Goal: Transaction & Acquisition: Purchase product/service

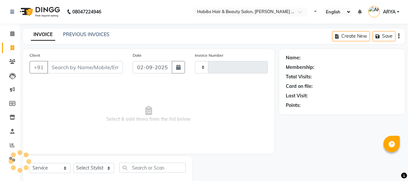
select select "service"
type input "1467"
select select "5039"
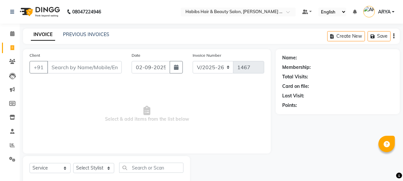
select select "5039"
select select "service"
select select "5039"
select select "service"
select select "5039"
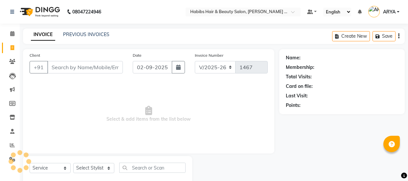
select select "service"
click at [49, 65] on input "Client" at bounding box center [84, 67] width 75 height 12
click at [48, 66] on input "Client" at bounding box center [84, 67] width 75 height 12
click at [50, 68] on input "Client" at bounding box center [84, 67] width 75 height 12
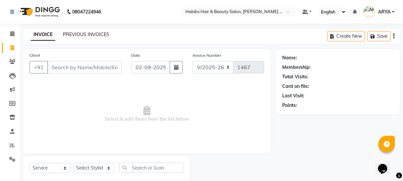
click at [92, 35] on link "PREVIOUS INVOICES" at bounding box center [86, 35] width 46 height 6
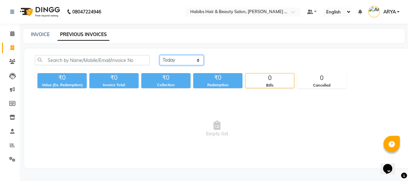
click at [201, 64] on select "Today Yesterday Custom Range" at bounding box center [182, 60] width 44 height 10
select select "range"
click at [160, 55] on select "Today Yesterday Custom Range" at bounding box center [182, 60] width 44 height 10
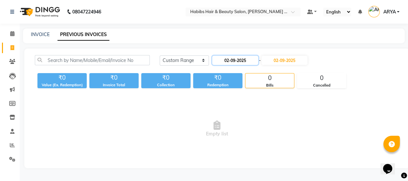
click at [228, 60] on input "02-09-2025" at bounding box center [235, 60] width 46 height 9
select select "9"
select select "2025"
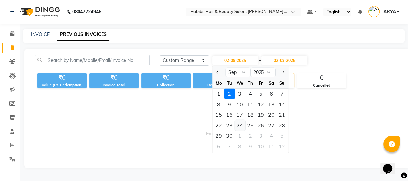
click at [242, 126] on div "24" at bounding box center [239, 125] width 11 height 11
type input "[DATE]"
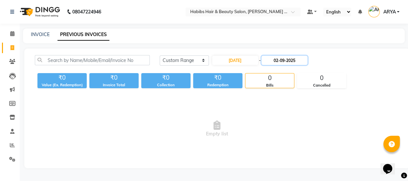
click at [279, 62] on input "02-09-2025" at bounding box center [284, 60] width 46 height 9
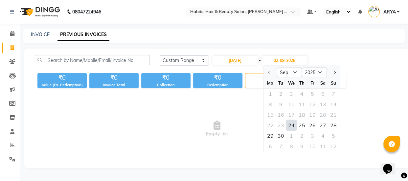
click at [291, 128] on div "24" at bounding box center [291, 125] width 11 height 11
type input "24-09-2025"
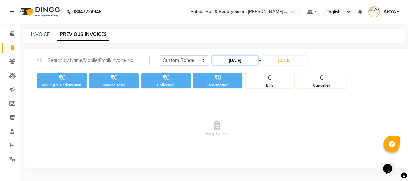
click at [229, 60] on input "24-09-2025" at bounding box center [235, 60] width 46 height 9
select select "9"
select select "2025"
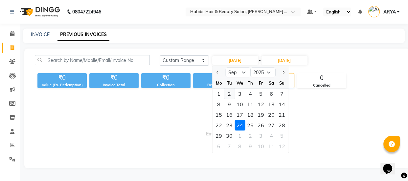
click at [229, 95] on div "2" at bounding box center [229, 94] width 11 height 11
type input "02-09-2025"
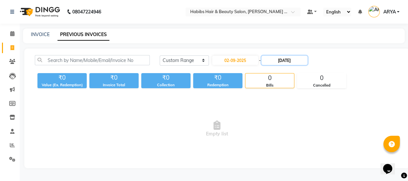
click at [278, 61] on input "24-09-2025" at bounding box center [284, 60] width 46 height 9
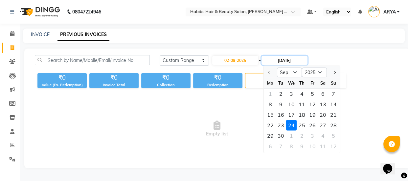
click at [279, 61] on input "24-09-2025" at bounding box center [284, 60] width 46 height 9
click at [281, 96] on div "2" at bounding box center [280, 94] width 11 height 11
type input "02-09-2025"
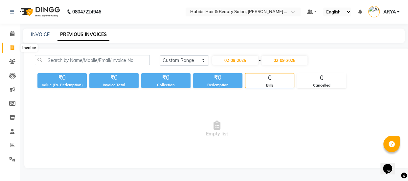
click at [13, 48] on icon at bounding box center [13, 47] width 4 height 5
select select "5039"
select select "service"
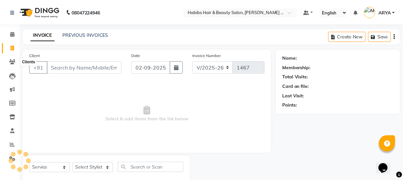
scroll to position [16, 0]
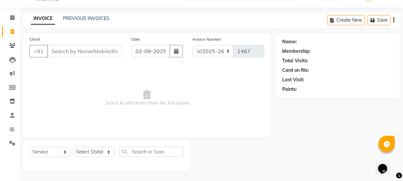
click at [49, 53] on input "Client" at bounding box center [84, 51] width 75 height 12
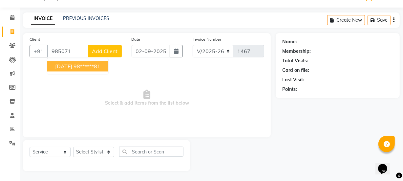
click at [77, 65] on ngb-highlight "98******81" at bounding box center [87, 66] width 27 height 7
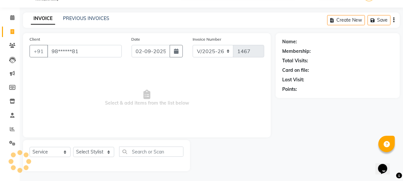
type input "98******81"
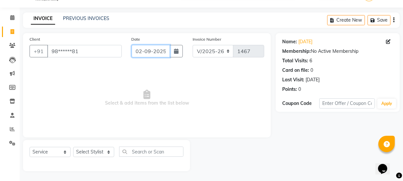
click at [149, 53] on input "02-09-2025" at bounding box center [151, 51] width 38 height 12
select select "9"
select select "2025"
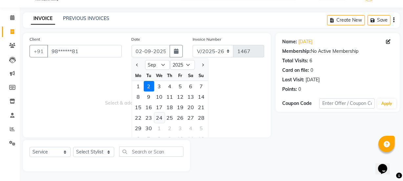
click at [160, 119] on div "24" at bounding box center [159, 118] width 11 height 11
type input "24-09-2025"
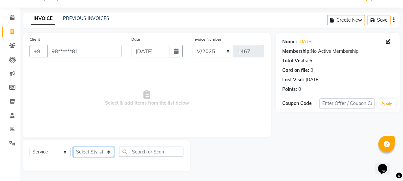
click at [95, 155] on select "Select Stylist Amar ARYA Ashwini Darshan Ishwar Jagdish Rahul RASHMI" at bounding box center [93, 152] width 41 height 10
select select "70362"
click at [73, 147] on select "Select Stylist Amar ARYA Ashwini Darshan Ishwar Jagdish Rahul RASHMI" at bounding box center [93, 152] width 41 height 10
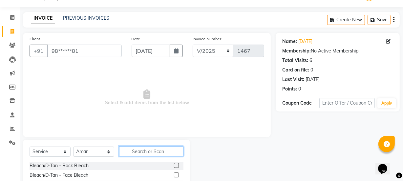
click at [142, 151] on input "text" at bounding box center [151, 151] width 64 height 10
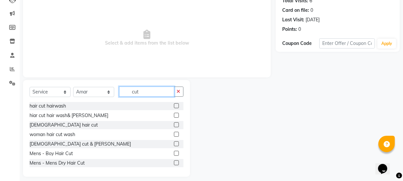
scroll to position [82, 0]
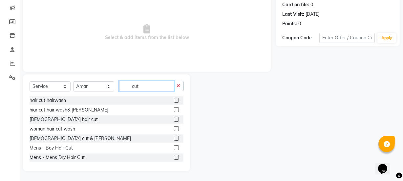
type input "cut"
click at [174, 139] on label at bounding box center [176, 138] width 5 height 5
click at [174, 139] on input "checkbox" at bounding box center [176, 139] width 4 height 4
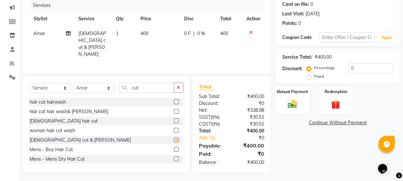
checkbox input "false"
click at [293, 99] on img at bounding box center [293, 103] width 16 height 11
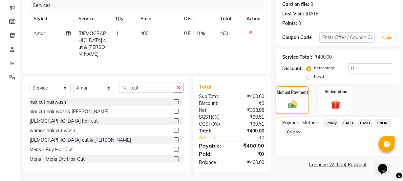
click at [364, 123] on span "CASH" at bounding box center [365, 123] width 14 height 8
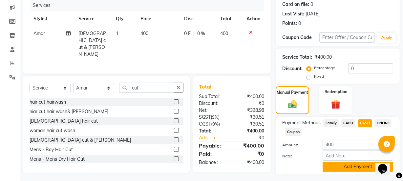
click at [356, 167] on button "Add Payment" at bounding box center [358, 167] width 71 height 10
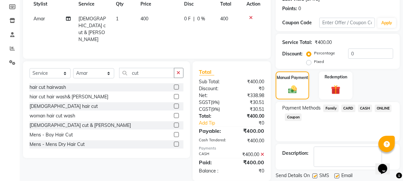
scroll to position [117, 0]
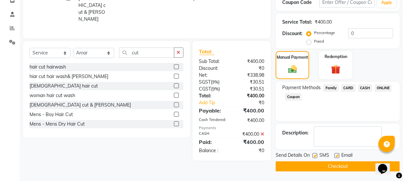
click at [346, 166] on button "Checkout" at bounding box center [338, 166] width 124 height 10
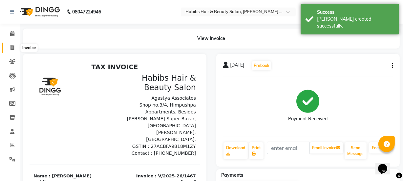
click at [11, 46] on icon at bounding box center [13, 47] width 4 height 5
select select "service"
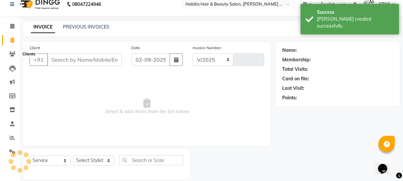
select select "5039"
type input "1468"
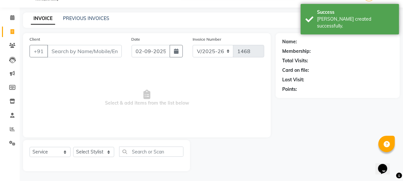
click at [49, 48] on input "Client" at bounding box center [84, 51] width 75 height 12
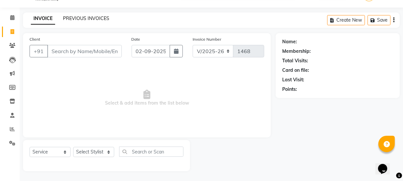
click at [95, 16] on link "PREVIOUS INVOICES" at bounding box center [86, 18] width 46 height 6
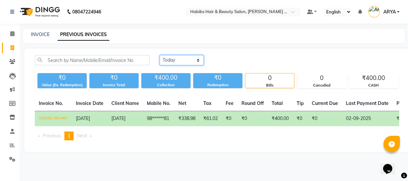
click at [198, 60] on select "Today Yesterday Custom Range" at bounding box center [182, 60] width 44 height 10
select select "range"
click at [160, 55] on select "Today Yesterday Custom Range" at bounding box center [182, 60] width 44 height 10
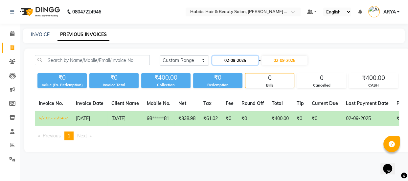
click at [227, 60] on input "02-09-2025" at bounding box center [235, 60] width 46 height 9
select select "9"
select select "2025"
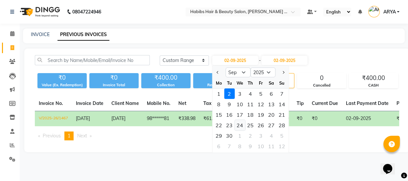
click at [241, 125] on div "24" at bounding box center [239, 125] width 11 height 11
type input "24-09-2025"
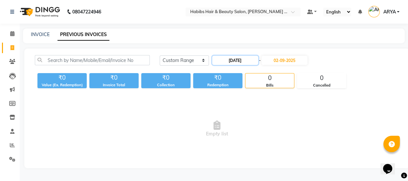
click at [236, 58] on input "24-09-2025" at bounding box center [235, 60] width 46 height 9
select select "9"
select select "2025"
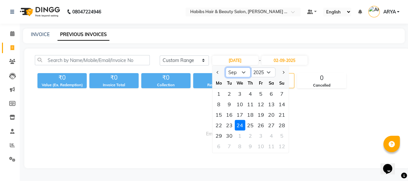
click at [244, 74] on select "Jan Feb Mar Apr May Jun Jul Aug Sep Oct Nov Dec" at bounding box center [237, 73] width 25 height 10
select select "8"
click at [225, 68] on select "Jan Feb Mar Apr May Jun Jul Aug Sep Oct Nov Dec" at bounding box center [237, 73] width 25 height 10
click at [244, 72] on select "Jan Feb Mar Apr May Jun Jul Aug Sep Oct Nov Dec" at bounding box center [237, 73] width 25 height 10
click at [225, 68] on select "Jan Feb Mar Apr May Jun Jul Aug Sep Oct Nov Dec" at bounding box center [237, 73] width 25 height 10
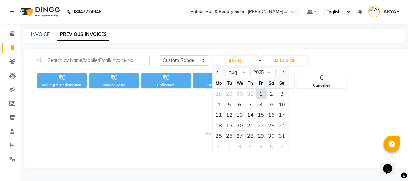
click at [238, 137] on div "27" at bounding box center [239, 136] width 11 height 11
type input "27-08-2025"
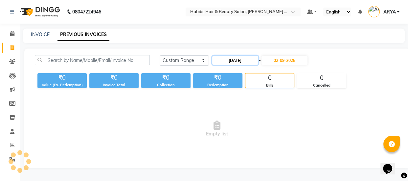
click at [229, 59] on input "27-08-2025" at bounding box center [235, 60] width 46 height 9
select select "8"
select select "2025"
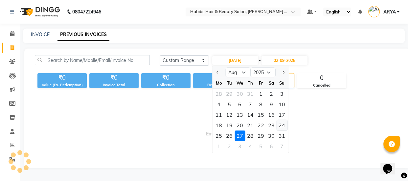
click at [280, 127] on div "24" at bounding box center [281, 125] width 11 height 11
type input "24-08-2025"
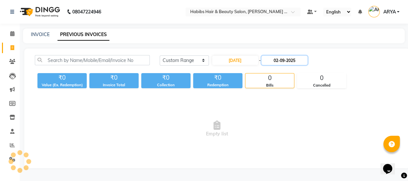
click at [279, 62] on input "02-09-2025" at bounding box center [284, 60] width 46 height 9
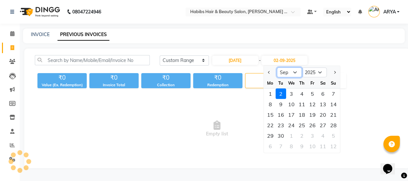
click at [295, 72] on select "Aug Sep Oct Nov Dec" at bounding box center [289, 73] width 25 height 10
select select "8"
click at [277, 68] on select "Aug Sep Oct Nov Dec" at bounding box center [289, 73] width 25 height 10
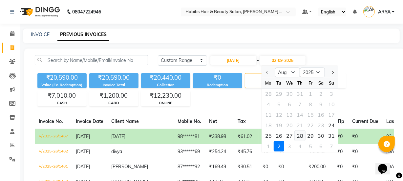
click at [300, 138] on div "28" at bounding box center [300, 136] width 11 height 11
type input "28-08-2025"
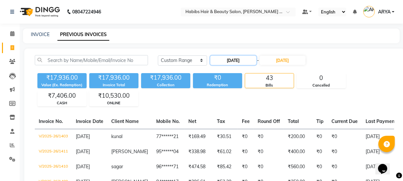
click at [228, 60] on input "24-08-2025" at bounding box center [233, 60] width 46 height 9
select select "8"
select select "2025"
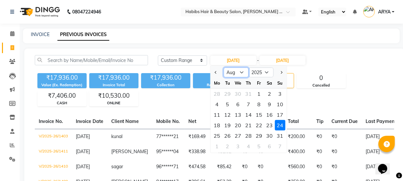
click at [242, 72] on select "Jan Feb Mar Apr May Jun Jul Aug Sep Oct Nov Dec" at bounding box center [236, 73] width 25 height 10
click at [208, 40] on div "INVOICE PREVIOUS INVOICES" at bounding box center [211, 36] width 377 height 15
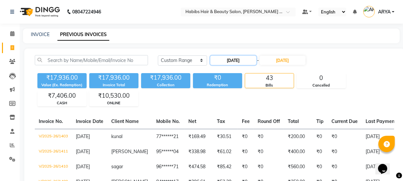
click at [226, 59] on input "24-08-2025" at bounding box center [233, 60] width 46 height 9
select select "8"
select select "2025"
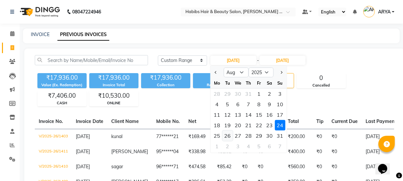
click at [227, 137] on div "26" at bounding box center [228, 136] width 11 height 11
type input "26-08-2025"
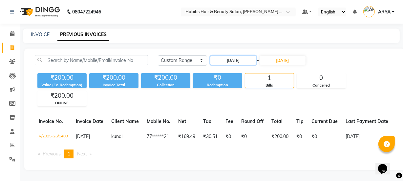
scroll to position [3, 0]
click at [282, 58] on input "28-08-2025" at bounding box center [283, 60] width 46 height 9
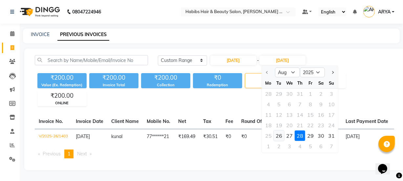
click at [279, 133] on div "26" at bounding box center [279, 136] width 11 height 11
type input "26-08-2025"
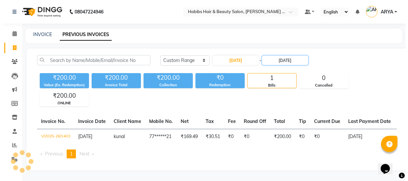
scroll to position [0, 0]
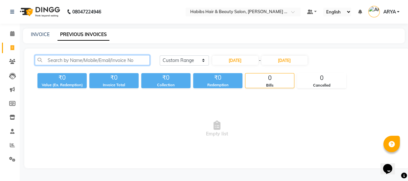
click at [43, 61] on input "text" at bounding box center [92, 60] width 115 height 10
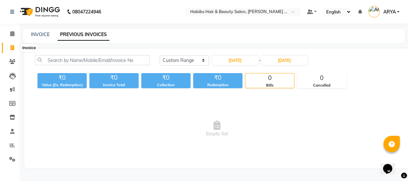
click at [11, 47] on icon at bounding box center [13, 47] width 4 height 5
select select "5039"
select select "service"
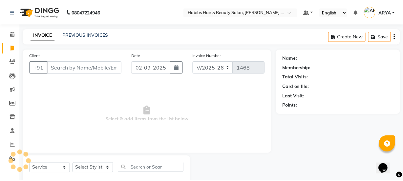
scroll to position [16, 0]
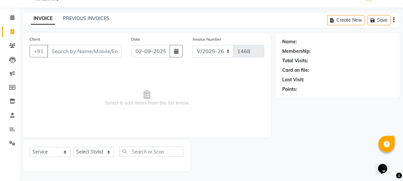
click at [40, 22] on link "INVOICE" at bounding box center [43, 19] width 24 height 12
click at [13, 46] on icon at bounding box center [12, 45] width 6 height 5
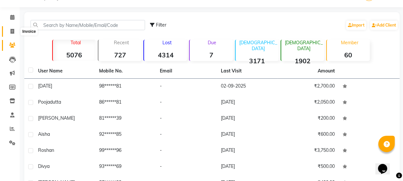
click at [8, 31] on span at bounding box center [12, 32] width 11 height 8
select select "5039"
select select "service"
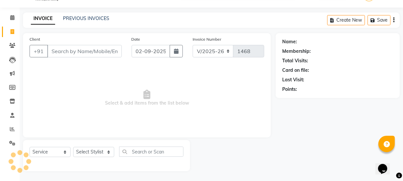
click at [53, 51] on input "Client" at bounding box center [84, 51] width 75 height 12
click at [54, 51] on input "Client" at bounding box center [84, 51] width 75 height 12
click at [142, 50] on input "02-09-2025" at bounding box center [151, 51] width 38 height 12
select select "9"
select select "2025"
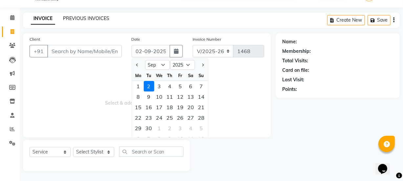
click at [94, 18] on link "PREVIOUS INVOICES" at bounding box center [86, 18] width 46 height 6
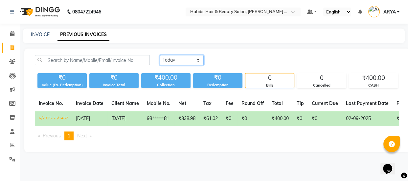
click at [197, 60] on select "Today Yesterday Custom Range" at bounding box center [182, 60] width 44 height 10
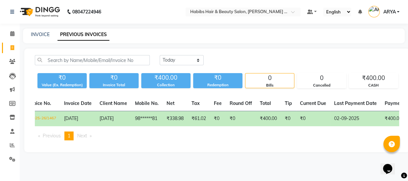
click at [49, 118] on td "V/2025-26/1467" at bounding box center [41, 118] width 37 height 15
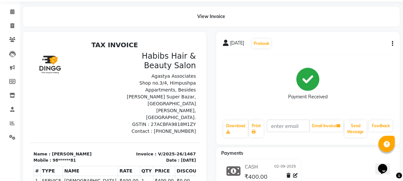
scroll to position [14, 0]
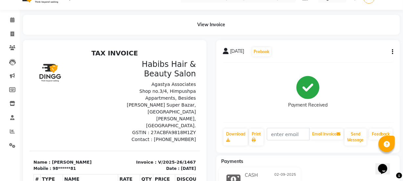
click at [393, 52] on icon "button" at bounding box center [392, 52] width 1 height 0
click at [358, 53] on div "Edit Item Staff" at bounding box center [359, 52] width 45 height 8
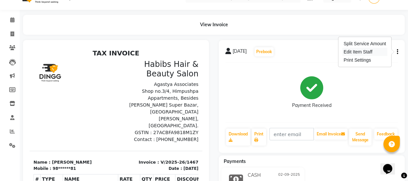
select select "70362"
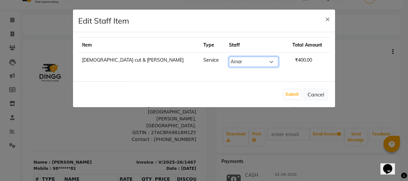
click at [229, 61] on select "Select [PERSON_NAME] [PERSON_NAME]" at bounding box center [253, 62] width 49 height 10
click at [199, 68] on td "Service" at bounding box center [212, 62] width 26 height 18
click at [317, 96] on button "Cancel" at bounding box center [315, 94] width 25 height 12
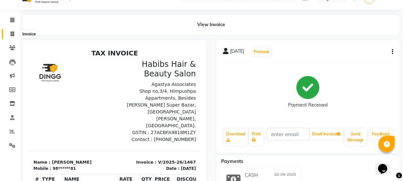
click at [12, 33] on icon at bounding box center [13, 34] width 4 height 5
select select "service"
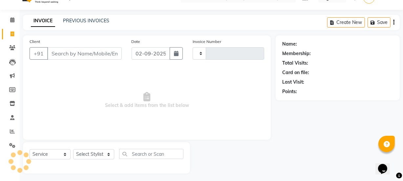
scroll to position [16, 0]
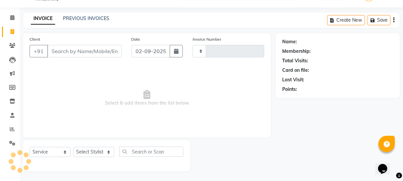
type input "1468"
select select "5039"
click at [51, 49] on input "Client" at bounding box center [84, 51] width 75 height 12
click at [81, 21] on link "PREVIOUS INVOICES" at bounding box center [86, 18] width 46 height 6
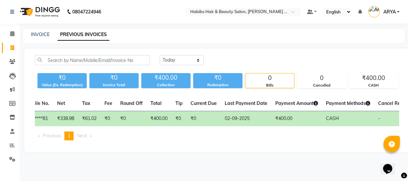
scroll to position [0, 161]
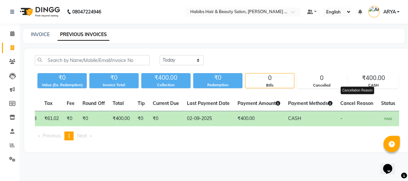
click at [352, 105] on span "Cancel Reason" at bounding box center [356, 103] width 33 height 6
click at [346, 104] on span "Cancel Reason" at bounding box center [356, 103] width 33 height 6
click at [331, 105] on icon at bounding box center [330, 103] width 5 height 5
click at [356, 103] on span "Cancel Reason" at bounding box center [356, 103] width 33 height 6
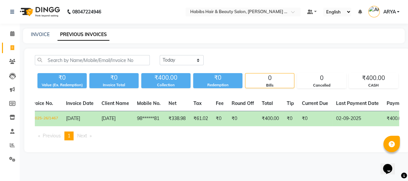
scroll to position [0, 0]
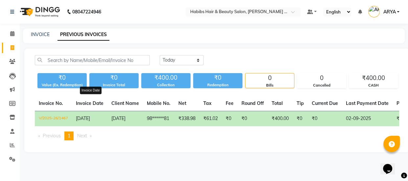
click at [89, 106] on span "Invoice Date" at bounding box center [90, 103] width 28 height 6
click at [86, 120] on span "24-09-2025" at bounding box center [83, 119] width 14 height 6
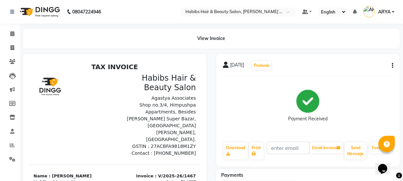
click at [393, 66] on icon "button" at bounding box center [392, 66] width 1 height 0
click at [212, 42] on div "View Invoice" at bounding box center [211, 39] width 377 height 20
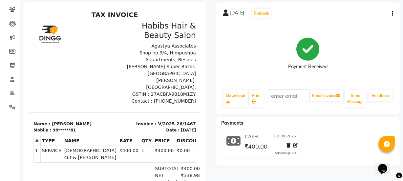
scroll to position [134, 0]
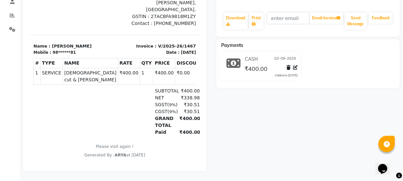
click at [275, 73] on div "Added on 02-09-2025" at bounding box center [286, 75] width 23 height 5
click at [290, 65] on icon at bounding box center [289, 67] width 4 height 5
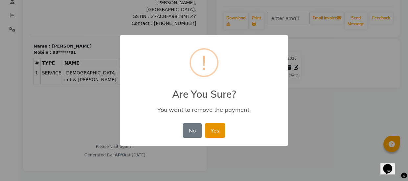
click at [212, 135] on button "Yes" at bounding box center [215, 130] width 20 height 14
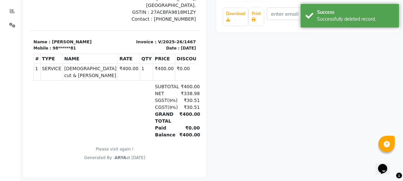
scroll to position [0, 0]
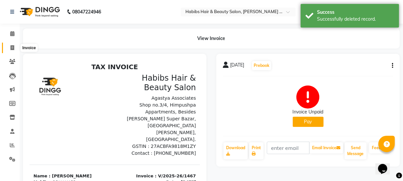
click at [12, 48] on icon at bounding box center [13, 47] width 4 height 5
select select "service"
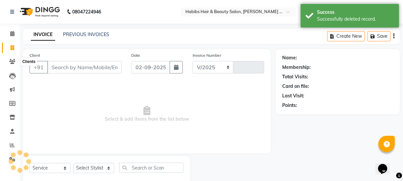
select select "5039"
type input "1468"
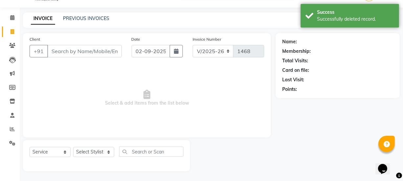
click at [56, 52] on input "Client" at bounding box center [84, 51] width 75 height 12
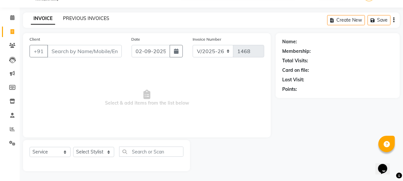
click at [80, 16] on link "PREVIOUS INVOICES" at bounding box center [86, 18] width 46 height 6
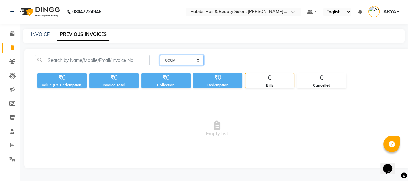
click at [197, 62] on select "Today Yesterday Custom Range" at bounding box center [182, 60] width 44 height 10
select select "range"
click at [160, 55] on select "Today Yesterday Custom Range" at bounding box center [182, 60] width 44 height 10
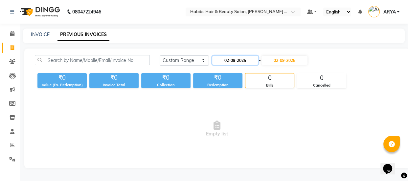
click at [233, 59] on input "02-09-2025" at bounding box center [235, 60] width 46 height 9
select select "9"
select select "2025"
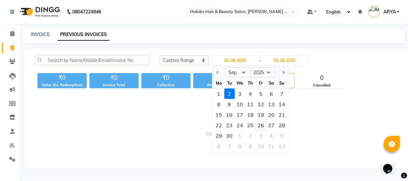
click at [260, 128] on div "26" at bounding box center [260, 125] width 11 height 11
type input "26-09-2025"
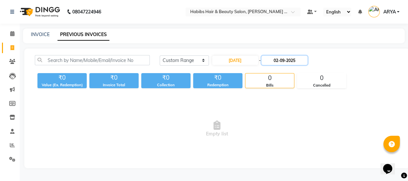
click at [277, 63] on input "02-09-2025" at bounding box center [284, 60] width 46 height 9
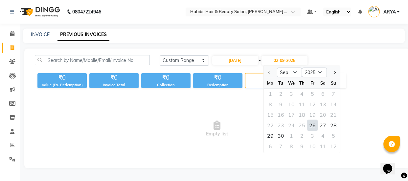
click at [312, 125] on div "26" at bounding box center [312, 125] width 11 height 11
type input "26-09-2025"
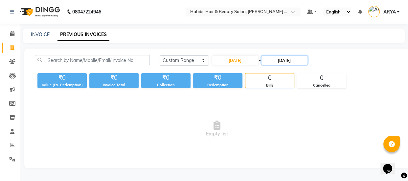
click at [282, 61] on input "26-09-2025" at bounding box center [284, 60] width 46 height 9
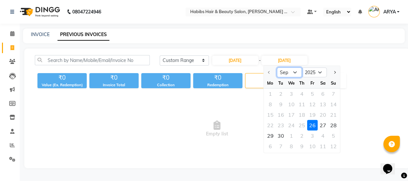
click at [295, 73] on select "Sep Oct Nov Dec" at bounding box center [289, 73] width 25 height 10
select select "10"
click at [277, 68] on select "Sep Oct Nov Dec" at bounding box center [289, 73] width 25 height 10
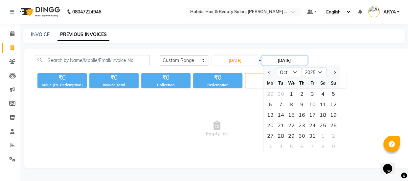
click at [284, 60] on input "26-09-2025" at bounding box center [284, 60] width 46 height 9
click at [234, 62] on input "26-09-2025" at bounding box center [235, 60] width 46 height 9
select select "9"
select select "2025"
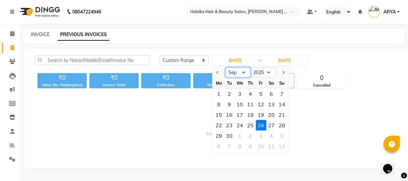
click at [244, 74] on select "Jan Feb Mar Apr May Jun Jul Aug Sep Oct Nov Dec" at bounding box center [237, 73] width 25 height 10
select select "8"
click at [225, 68] on select "Jan Feb Mar Apr May Jun Jul Aug Sep Oct Nov Dec" at bounding box center [237, 73] width 25 height 10
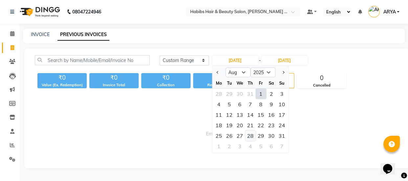
click at [248, 137] on div "28" at bounding box center [250, 136] width 11 height 11
type input "28-08-2025"
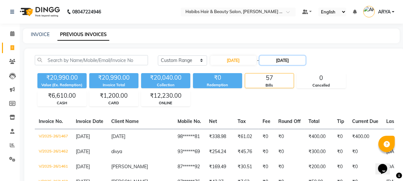
click at [284, 59] on input "26-09-2025" at bounding box center [283, 60] width 46 height 9
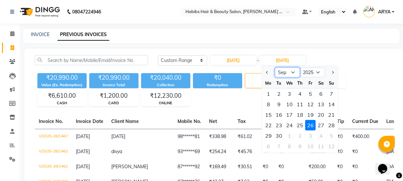
click at [292, 72] on select "Aug Sep Oct Nov Dec" at bounding box center [287, 73] width 25 height 10
select select "10"
click at [275, 68] on select "Aug Sep Oct Nov Dec" at bounding box center [287, 73] width 25 height 10
click at [291, 73] on select "Aug Sep Oct Nov Dec" at bounding box center [287, 73] width 25 height 10
click at [275, 68] on select "Aug Sep Oct Nov Dec" at bounding box center [287, 73] width 25 height 10
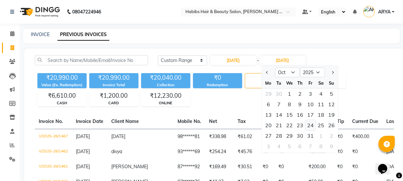
click at [311, 127] on div "24" at bounding box center [310, 125] width 11 height 11
type input "24-10-2025"
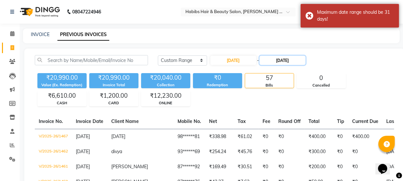
click at [280, 59] on input "24-10-2025" at bounding box center [283, 60] width 46 height 9
select select "10"
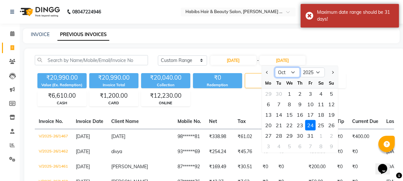
click at [291, 73] on select "Aug Sep Oct Nov Dec" at bounding box center [287, 73] width 25 height 10
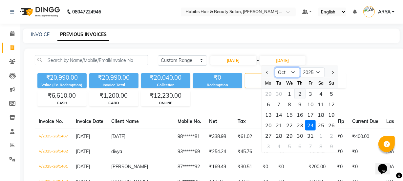
click at [275, 68] on select "Aug Sep Oct Nov Dec" at bounding box center [287, 73] width 25 height 10
click at [293, 75] on select "Aug Sep Oct Nov Dec" at bounding box center [287, 73] width 25 height 10
click at [275, 68] on select "Aug Sep Oct Nov Dec" at bounding box center [287, 73] width 25 height 10
click at [330, 123] on div "26" at bounding box center [331, 125] width 11 height 11
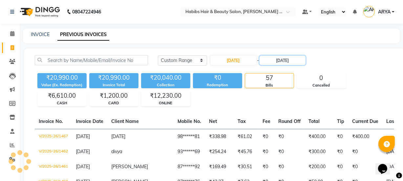
type input "26-10-2025"
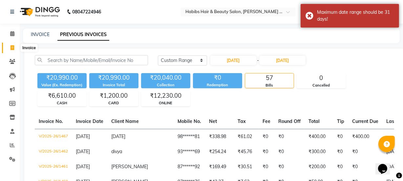
click at [11, 47] on icon at bounding box center [13, 47] width 4 height 5
select select "service"
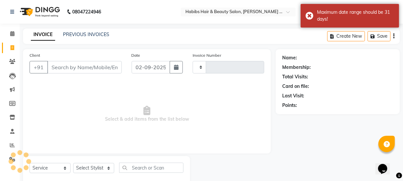
type input "1468"
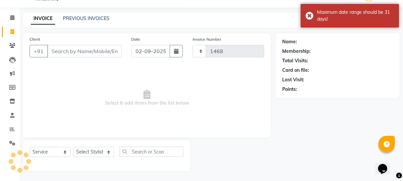
select select "5039"
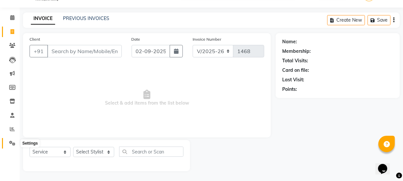
click at [12, 143] on icon at bounding box center [12, 143] width 6 height 5
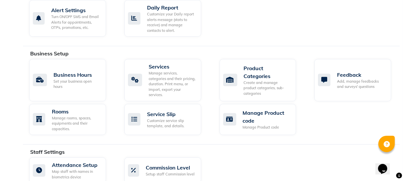
scroll to position [138, 0]
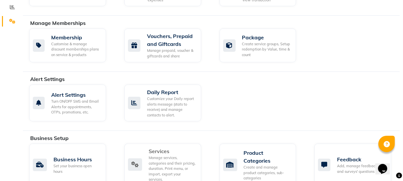
click at [132, 160] on icon at bounding box center [135, 165] width 14 height 12
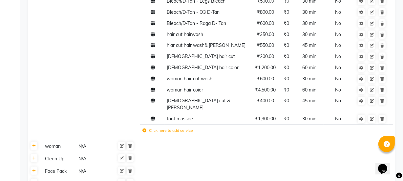
scroll to position [171, 0]
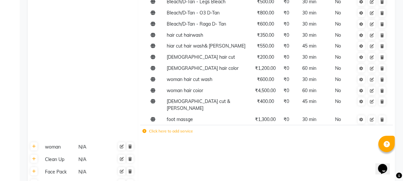
click at [144, 129] on icon at bounding box center [144, 131] width 4 height 4
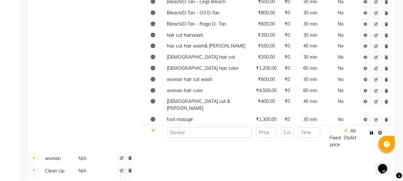
click at [371, 131] on icon "button" at bounding box center [372, 133] width 4 height 4
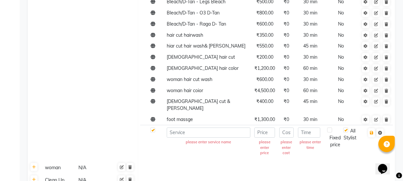
click at [211, 162] on td at bounding box center [266, 168] width 257 height 12
click at [96, 132] on td "Bleach/D-Tan N/A" at bounding box center [89, 44] width 98 height 234
click at [381, 131] on icon at bounding box center [380, 133] width 4 height 4
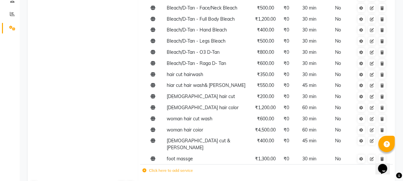
scroll to position [0, 0]
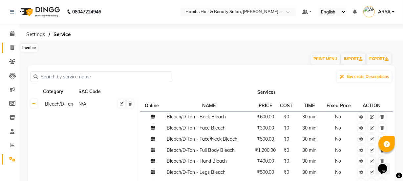
click at [11, 48] on icon at bounding box center [13, 47] width 4 height 5
select select "service"
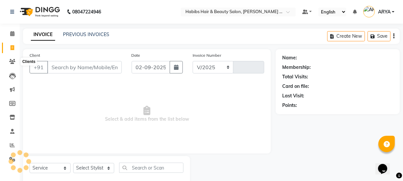
scroll to position [16, 0]
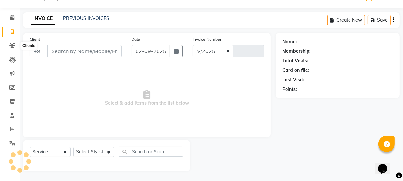
select select "5039"
type input "1468"
click at [49, 48] on input "Client" at bounding box center [84, 51] width 75 height 12
click at [51, 53] on input "Client" at bounding box center [84, 51] width 75 height 12
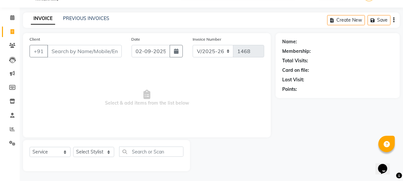
click at [49, 50] on input "Client" at bounding box center [84, 51] width 75 height 12
click at [144, 51] on input "02-09-2025" at bounding box center [151, 51] width 38 height 12
select select "9"
select select "2025"
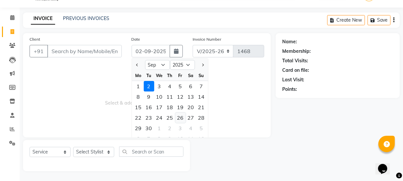
click at [180, 117] on div "26" at bounding box center [180, 118] width 11 height 11
type input "26-09-2025"
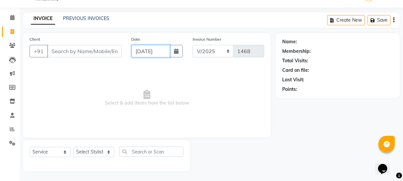
click at [164, 52] on input "26-09-2025" at bounding box center [151, 51] width 38 height 12
select select "9"
select select "2025"
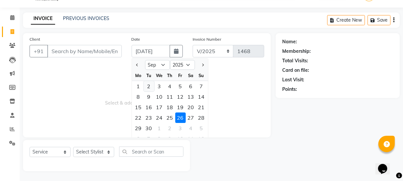
click at [151, 87] on div "2" at bounding box center [149, 86] width 11 height 11
type input "02-09-2025"
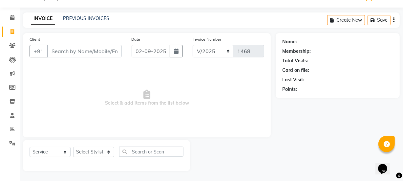
click at [156, 63] on div "Client +91 Date 02-09-2025 Invoice Number V/2025 V/2025-26 1468 Select & add it…" at bounding box center [147, 85] width 248 height 104
click at [99, 22] on div "INVOICE PREVIOUS INVOICES" at bounding box center [70, 19] width 94 height 8
click at [95, 20] on link "PREVIOUS INVOICES" at bounding box center [86, 18] width 46 height 6
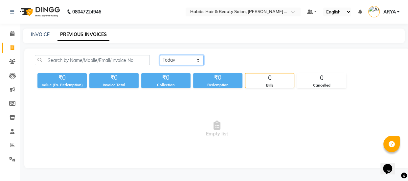
click at [199, 60] on select "Today Yesterday Custom Range" at bounding box center [182, 60] width 44 height 10
select select "range"
click at [160, 55] on select "Today Yesterday Custom Range" at bounding box center [182, 60] width 44 height 10
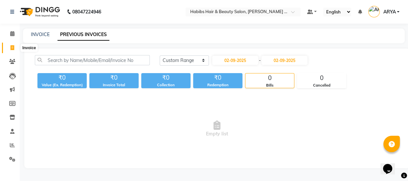
click at [13, 46] on icon at bounding box center [13, 47] width 4 height 5
select select "service"
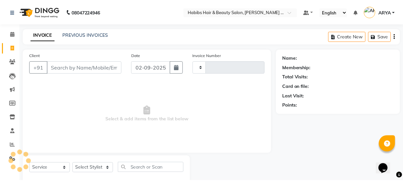
scroll to position [16, 0]
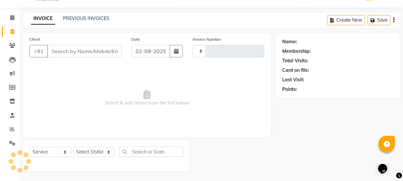
type input "1468"
select select "5039"
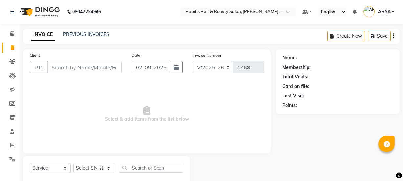
select select "5039"
select select "service"
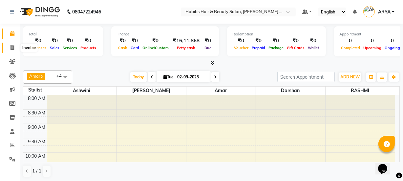
click at [14, 48] on icon at bounding box center [13, 47] width 4 height 5
select select "service"
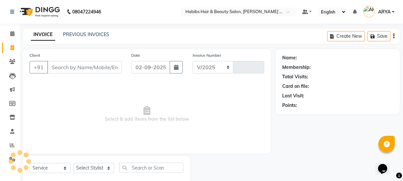
select select "5039"
type input "1468"
click at [173, 70] on button "button" at bounding box center [176, 67] width 13 height 12
select select "9"
select select "2025"
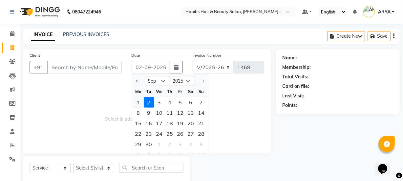
click at [140, 102] on div "1" at bounding box center [138, 102] width 11 height 11
type input "[DATE]"
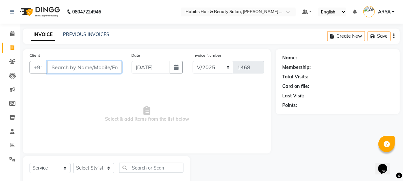
click at [108, 68] on input "Client" at bounding box center [84, 67] width 75 height 12
click at [75, 71] on input "77448541438" at bounding box center [67, 67] width 41 height 12
click at [84, 64] on input "77448541438" at bounding box center [67, 67] width 41 height 12
click at [81, 67] on input "77448541438" at bounding box center [67, 67] width 41 height 12
type input "7744854148"
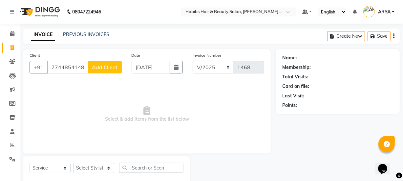
click at [108, 66] on span "Add Client" at bounding box center [105, 67] width 26 height 7
select select "22"
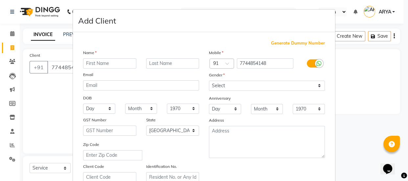
click at [109, 66] on input "text" at bounding box center [109, 63] width 53 height 10
type input "venu"
click at [155, 62] on input "text" at bounding box center [172, 63] width 53 height 10
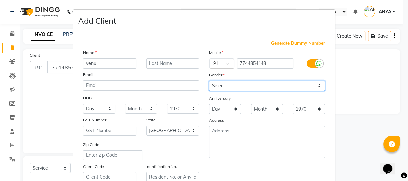
click at [217, 82] on select "Select [DEMOGRAPHIC_DATA] [DEMOGRAPHIC_DATA] Other Prefer Not To Say" at bounding box center [267, 86] width 116 height 10
select select "[DEMOGRAPHIC_DATA]"
click at [209, 81] on select "Select [DEMOGRAPHIC_DATA] [DEMOGRAPHIC_DATA] Other Prefer Not To Say" at bounding box center [267, 86] width 116 height 10
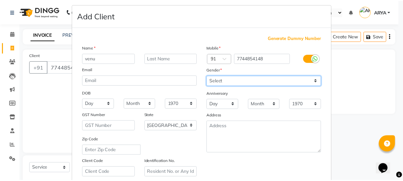
scroll to position [124, 0]
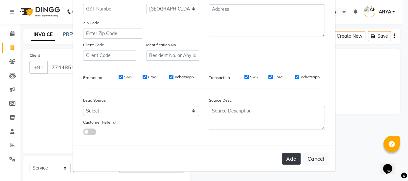
click at [291, 160] on button "Add" at bounding box center [291, 159] width 18 height 12
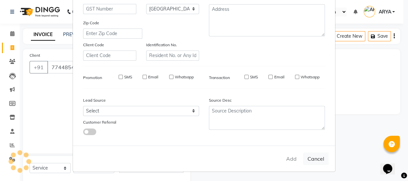
type input "77******48"
select select
select select "null"
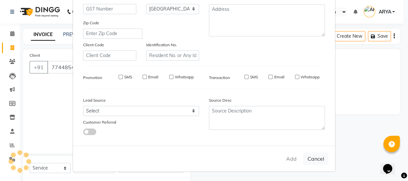
select select
checkbox input "false"
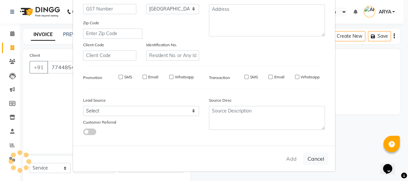
checkbox input "false"
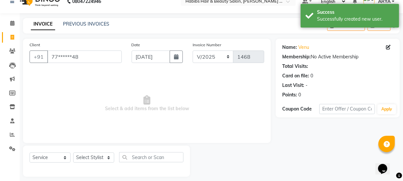
scroll to position [16, 0]
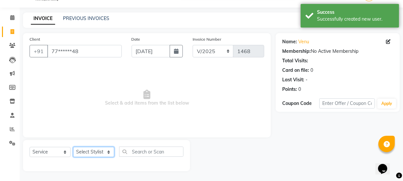
click at [94, 154] on select "Select Stylist [PERSON_NAME] [PERSON_NAME]" at bounding box center [93, 152] width 41 height 10
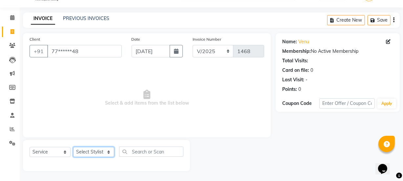
click at [83, 151] on select "Select Stylist [PERSON_NAME] [PERSON_NAME]" at bounding box center [93, 152] width 41 height 10
click at [94, 147] on select "Select Stylist [PERSON_NAME] [PERSON_NAME]" at bounding box center [93, 152] width 41 height 10
click at [141, 122] on span "Select & add items from the list below" at bounding box center [147, 98] width 235 height 66
click at [104, 154] on select "Select Stylist [PERSON_NAME] [PERSON_NAME]" at bounding box center [93, 152] width 41 height 10
click at [157, 130] on span "Select & add items from the list below" at bounding box center [147, 98] width 235 height 66
